Goal: Information Seeking & Learning: Learn about a topic

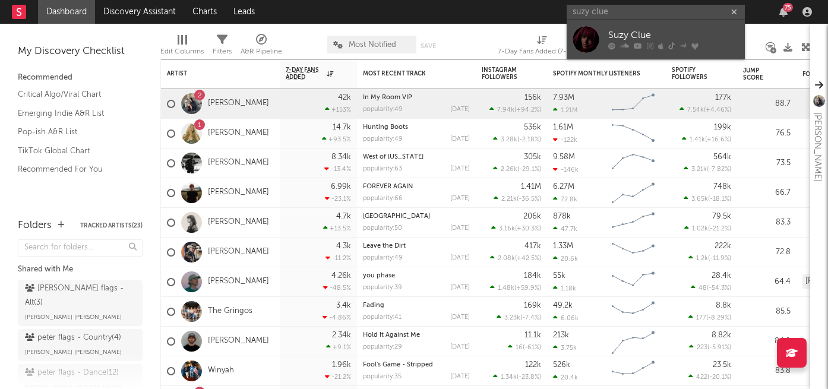
type input "suzy clue"
click at [639, 33] on div "Suzy Clue" at bounding box center [673, 36] width 131 height 14
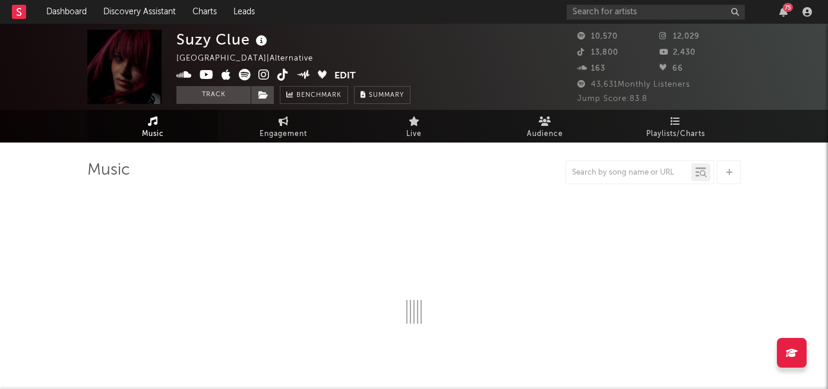
select select "6m"
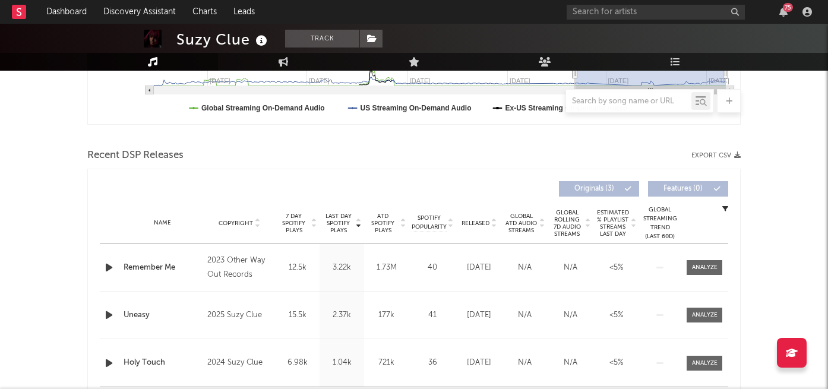
scroll to position [348, 0]
